Goal: Transaction & Acquisition: Purchase product/service

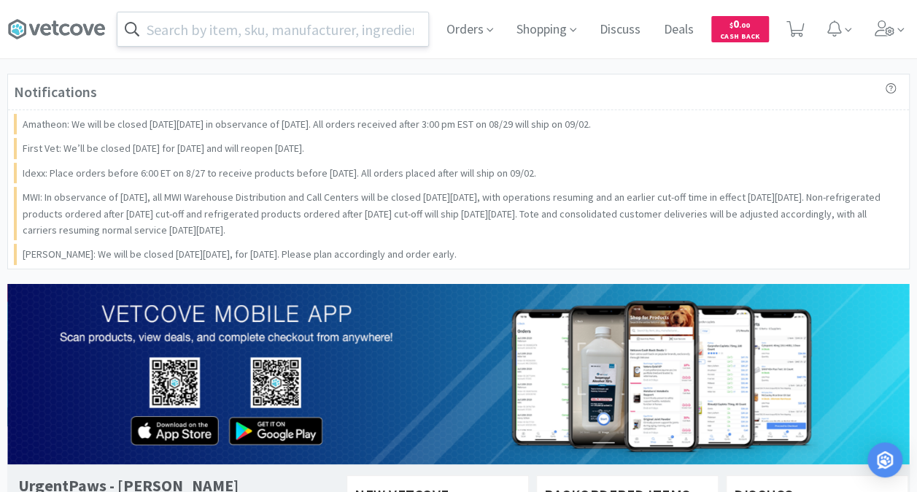
click at [333, 23] on input "text" at bounding box center [272, 29] width 311 height 34
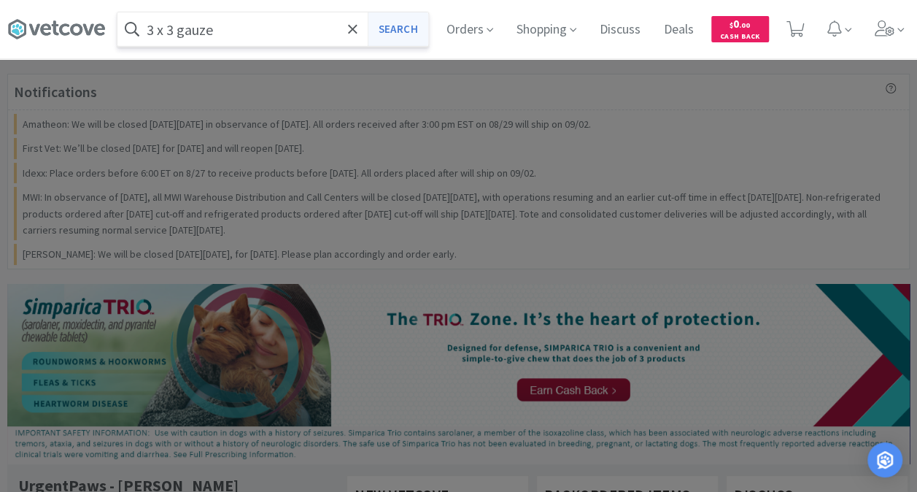
type input "3 x 3 gauze"
click at [396, 28] on button "Search" at bounding box center [398, 29] width 61 height 34
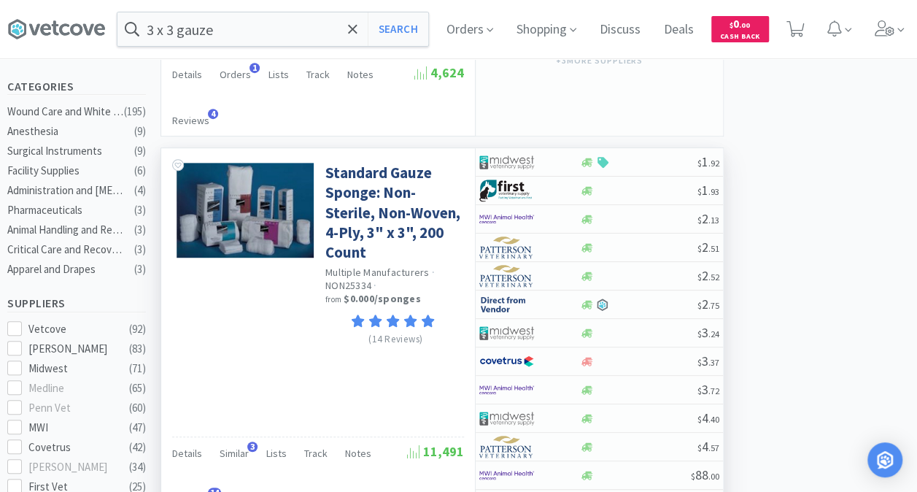
scroll to position [365, 0]
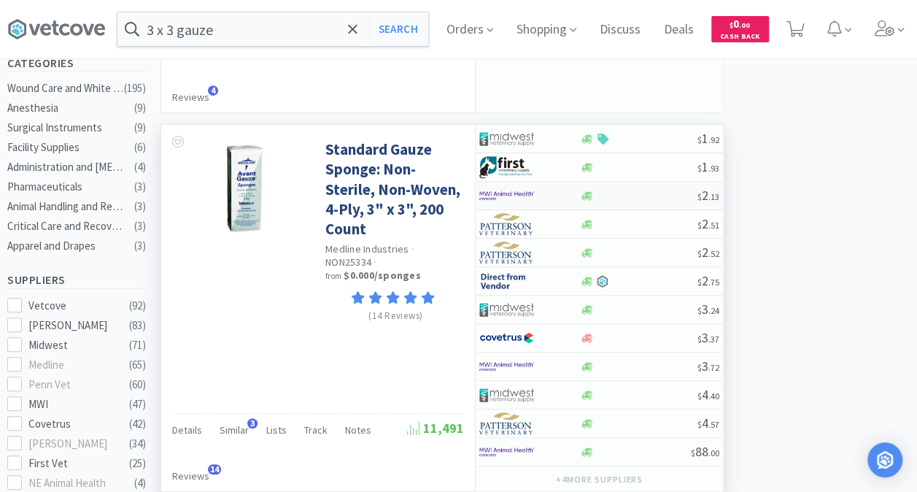
click at [512, 193] on img at bounding box center [506, 196] width 55 height 22
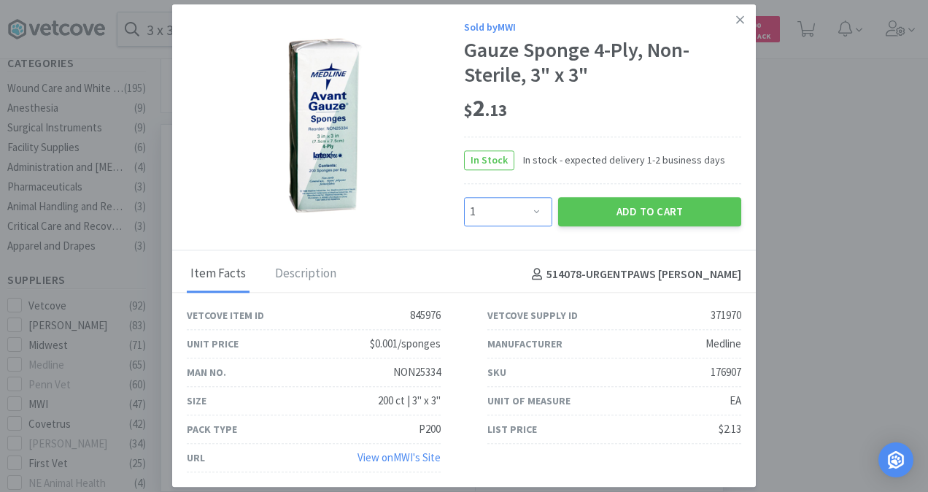
click at [535, 209] on select "Enter Quantity 1 2 3 4 5 6 7 8 9 10 11 12 13 14 15 16 17 18 19 20 Enter Quantity" at bounding box center [508, 211] width 88 height 29
select select "10"
click at [464, 198] on select "Enter Quantity 1 2 3 4 5 6 7 8 9 10 11 12 13 14 15 16 17 18 19 20 Enter Quantity" at bounding box center [508, 211] width 88 height 29
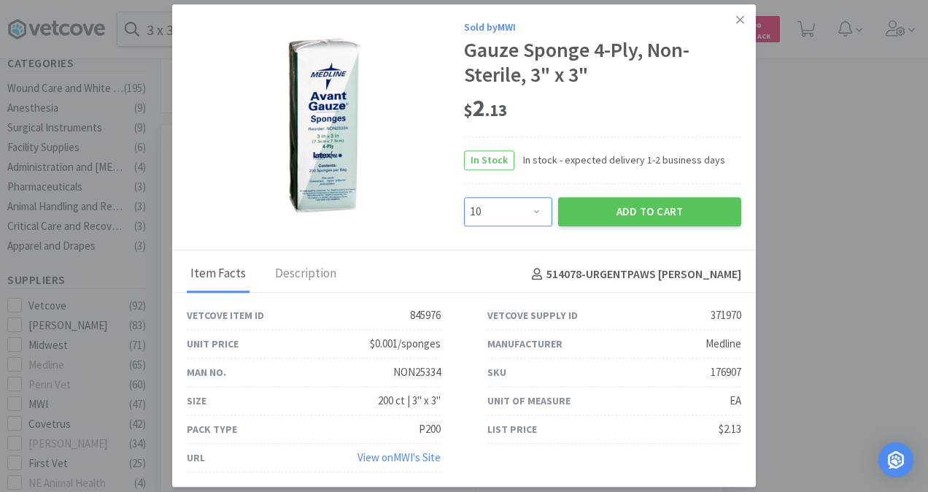
click at [539, 207] on select "Enter Quantity 1 2 3 4 5 6 7 8 9 10 11 12 13 14 15 16 17 18 19 20 Enter Quantity" at bounding box center [508, 211] width 88 height 29
click at [464, 198] on select "Enter Quantity 1 2 3 4 5 6 7 8 9 10 11 12 13 14 15 16 17 18 19 20 Enter Quantity" at bounding box center [508, 211] width 88 height 29
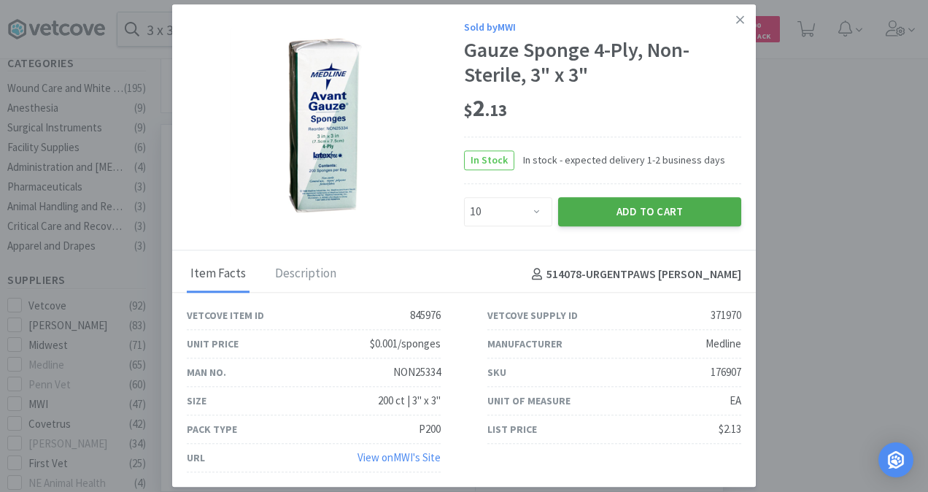
click at [647, 206] on button "Add to Cart" at bounding box center [649, 211] width 183 height 29
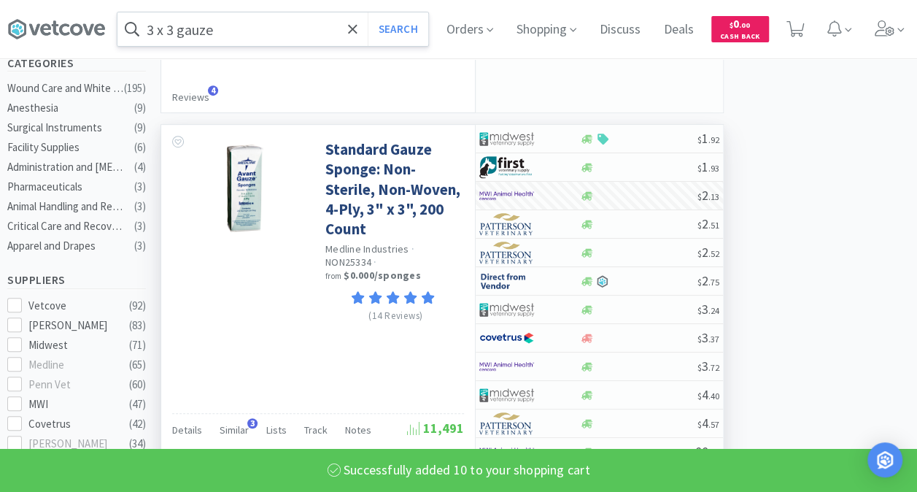
select select "10"
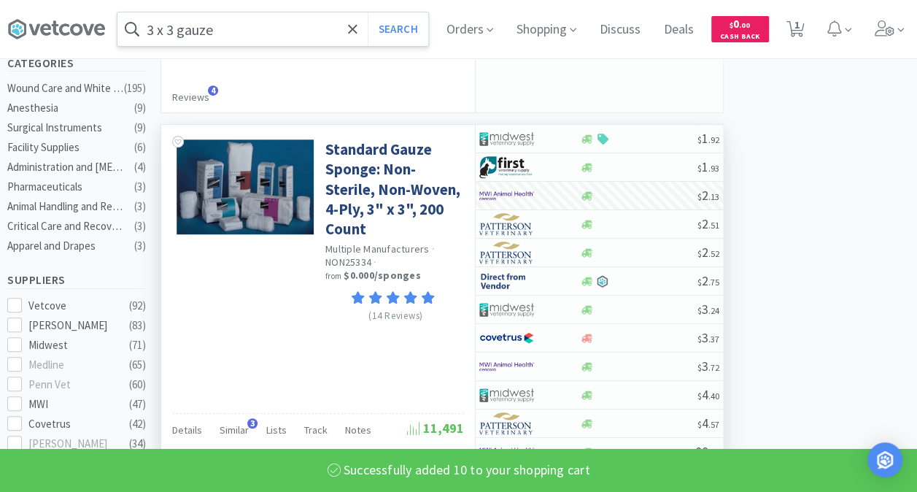
click at [263, 23] on input "3 x 3 gauze" at bounding box center [272, 29] width 311 height 34
